Goal: Navigation & Orientation: Find specific page/section

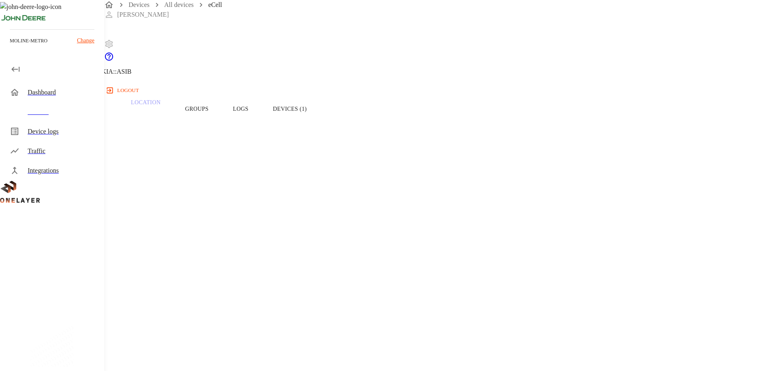
scroll to position [41, 0]
click at [221, 80] on button "Groups" at bounding box center [197, 68] width 48 height 52
click at [319, 126] on button "Devices (1)" at bounding box center [290, 109] width 58 height 52
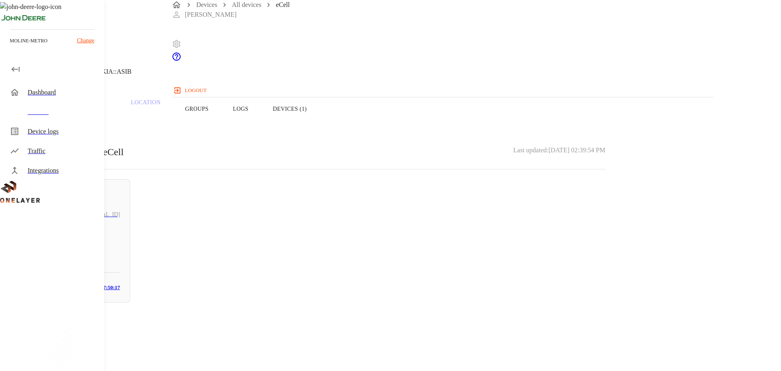
click at [261, 125] on button "Logs" at bounding box center [241, 109] width 40 height 52
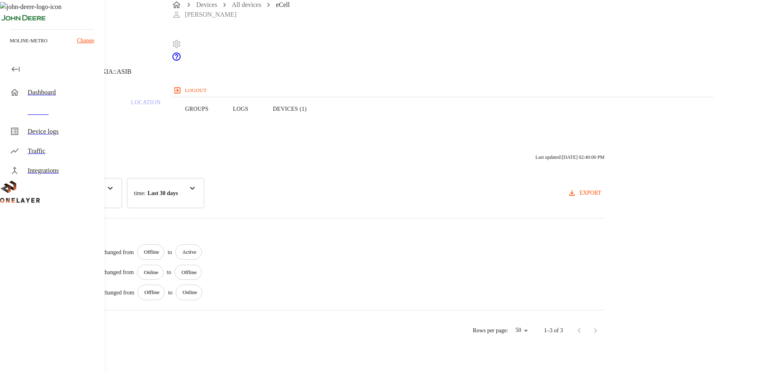
click at [319, 118] on button "Devices (1)" at bounding box center [290, 109] width 58 height 52
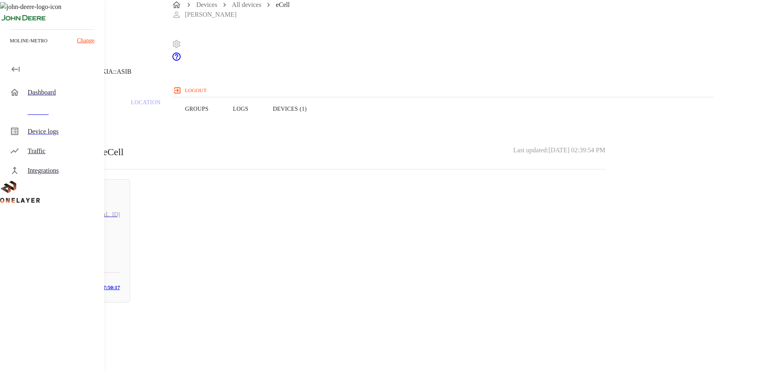
click at [261, 125] on button "Logs" at bounding box center [241, 109] width 40 height 52
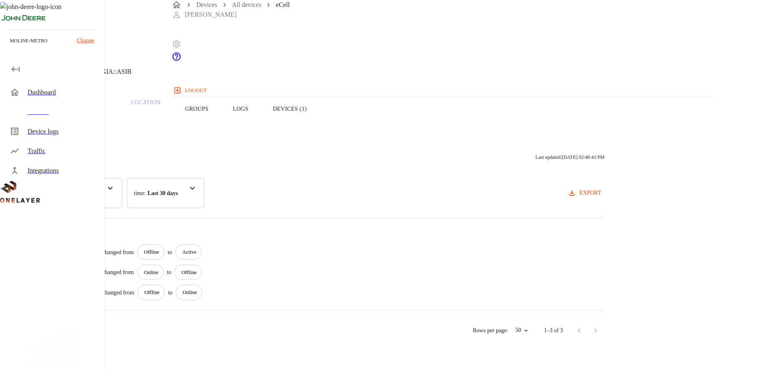
click at [221, 129] on button "Groups" at bounding box center [197, 109] width 48 height 52
